Goal: Use online tool/utility: Utilize a website feature to perform a specific function

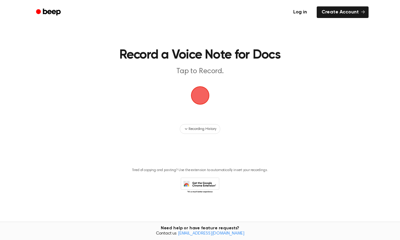
click at [302, 12] on link "Log in" at bounding box center [300, 12] width 26 height 14
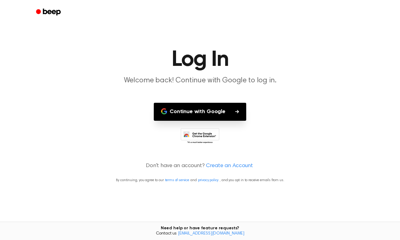
click at [210, 110] on button "Continue with Google" at bounding box center [200, 112] width 92 height 18
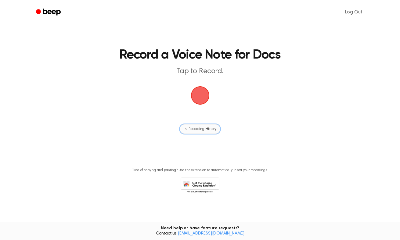
click at [187, 128] on icon "button" at bounding box center [186, 129] width 5 height 5
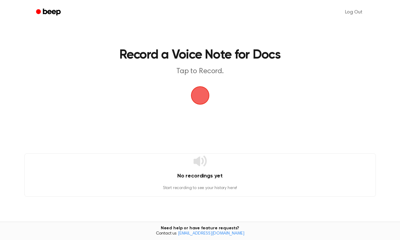
click at [201, 90] on span "button" at bounding box center [200, 95] width 17 height 17
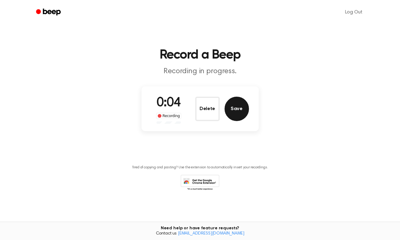
click at [233, 110] on button "Save" at bounding box center [237, 109] width 24 height 24
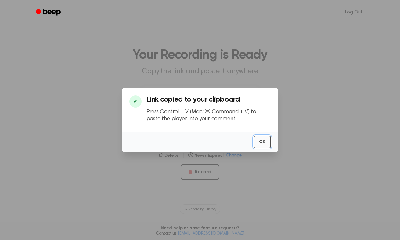
click at [261, 139] on button "OK" at bounding box center [262, 142] width 17 height 13
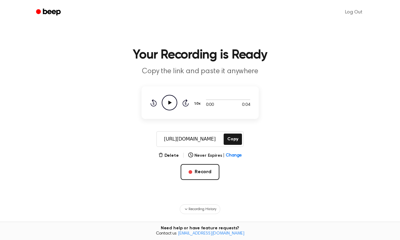
click at [166, 102] on icon "Play Audio" at bounding box center [170, 103] width 16 height 16
click at [173, 155] on button "Delete" at bounding box center [168, 156] width 20 height 6
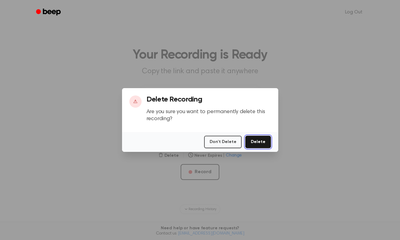
click at [257, 141] on button "Delete" at bounding box center [257, 142] width 25 height 13
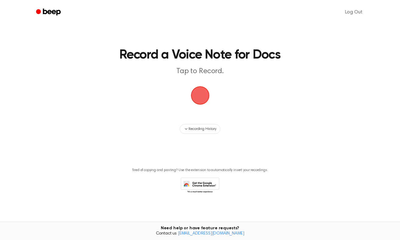
scroll to position [1, 0]
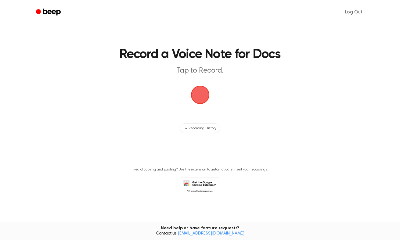
click at [197, 182] on icon at bounding box center [200, 185] width 39 height 17
